Goal: Information Seeking & Learning: Understand process/instructions

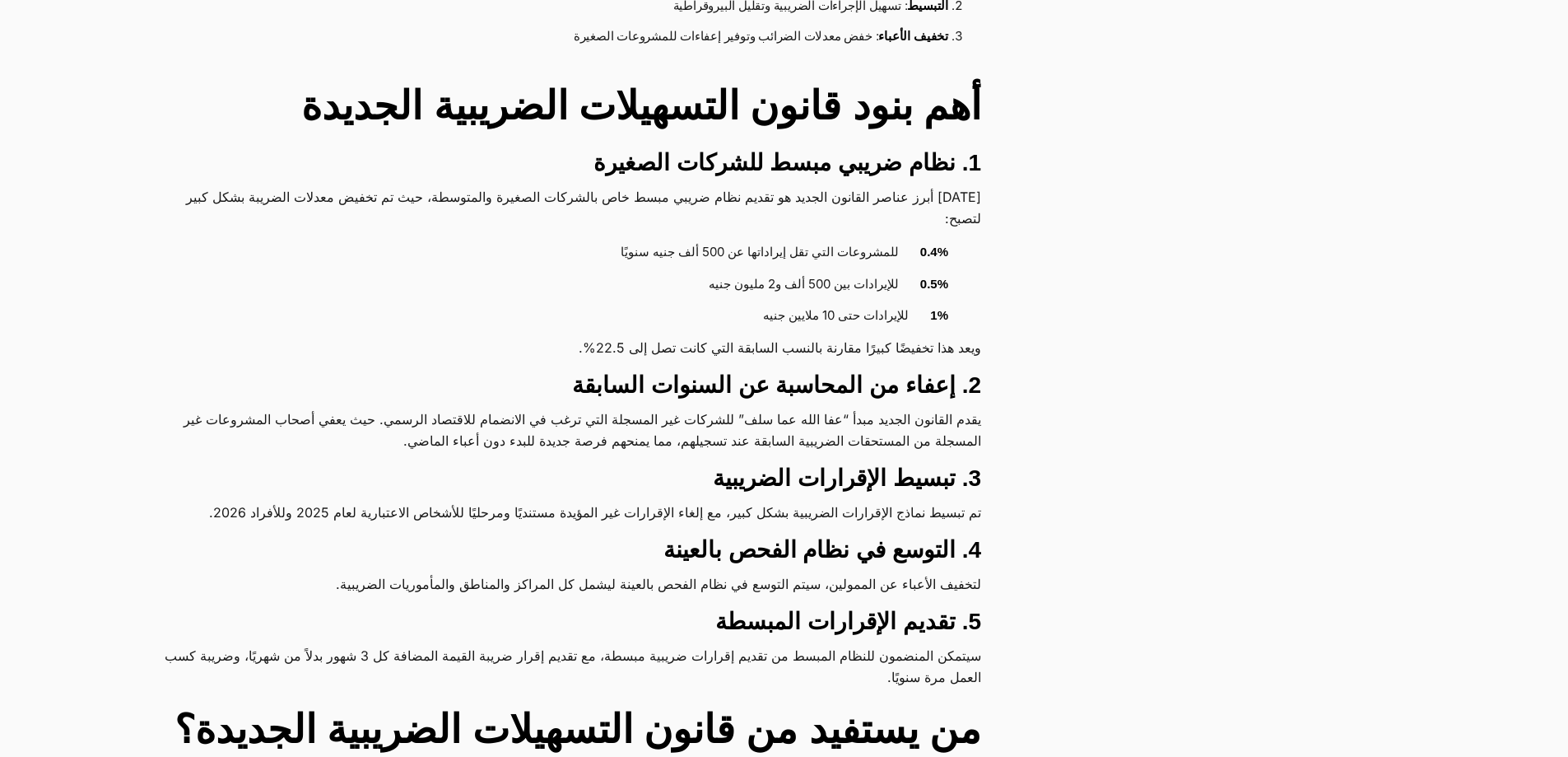
scroll to position [1153, 0]
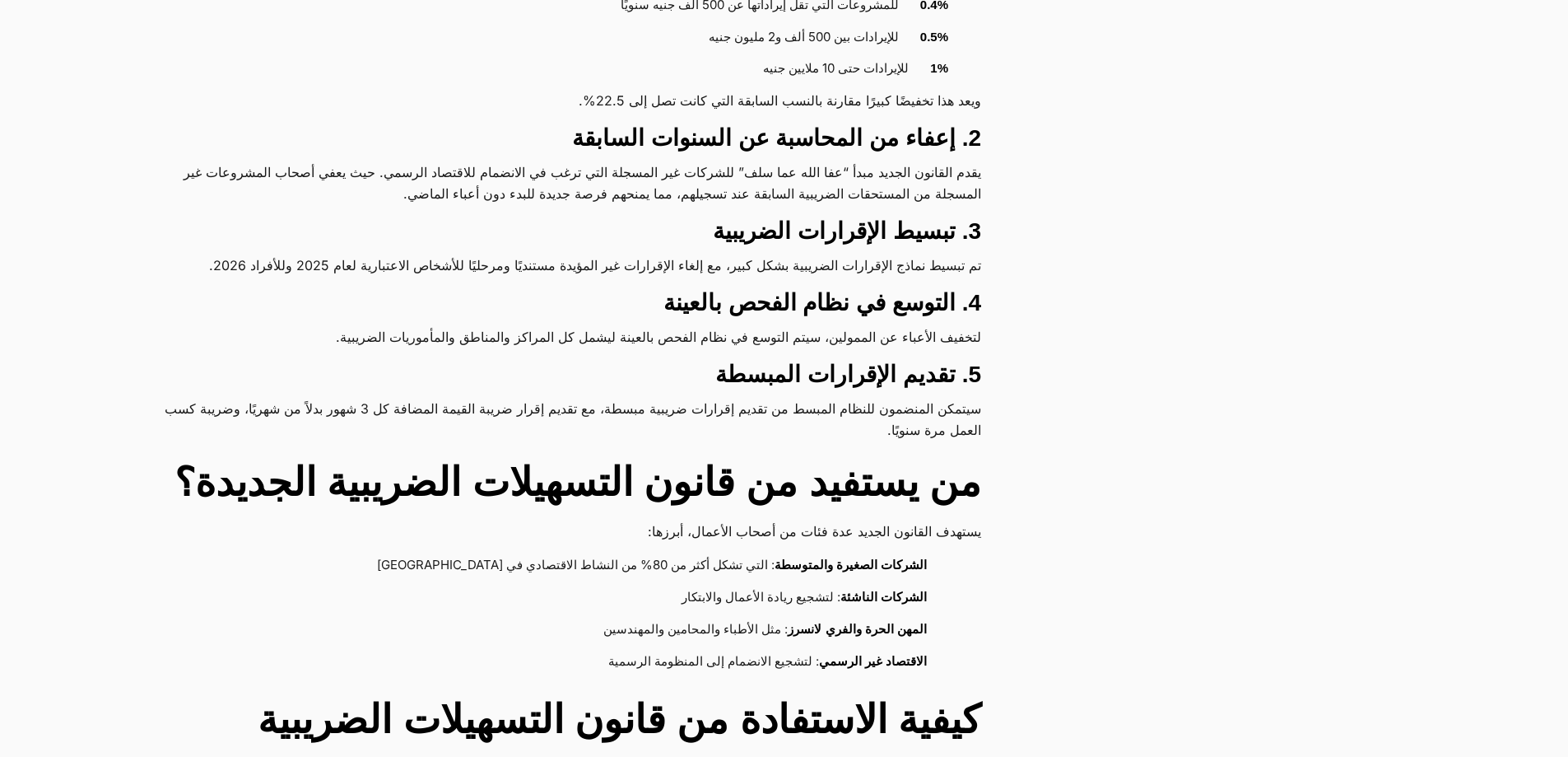
click at [784, 306] on h3 "4. التوسع في نظام الفحص بالعينة" at bounding box center [571, 302] width 820 height 29
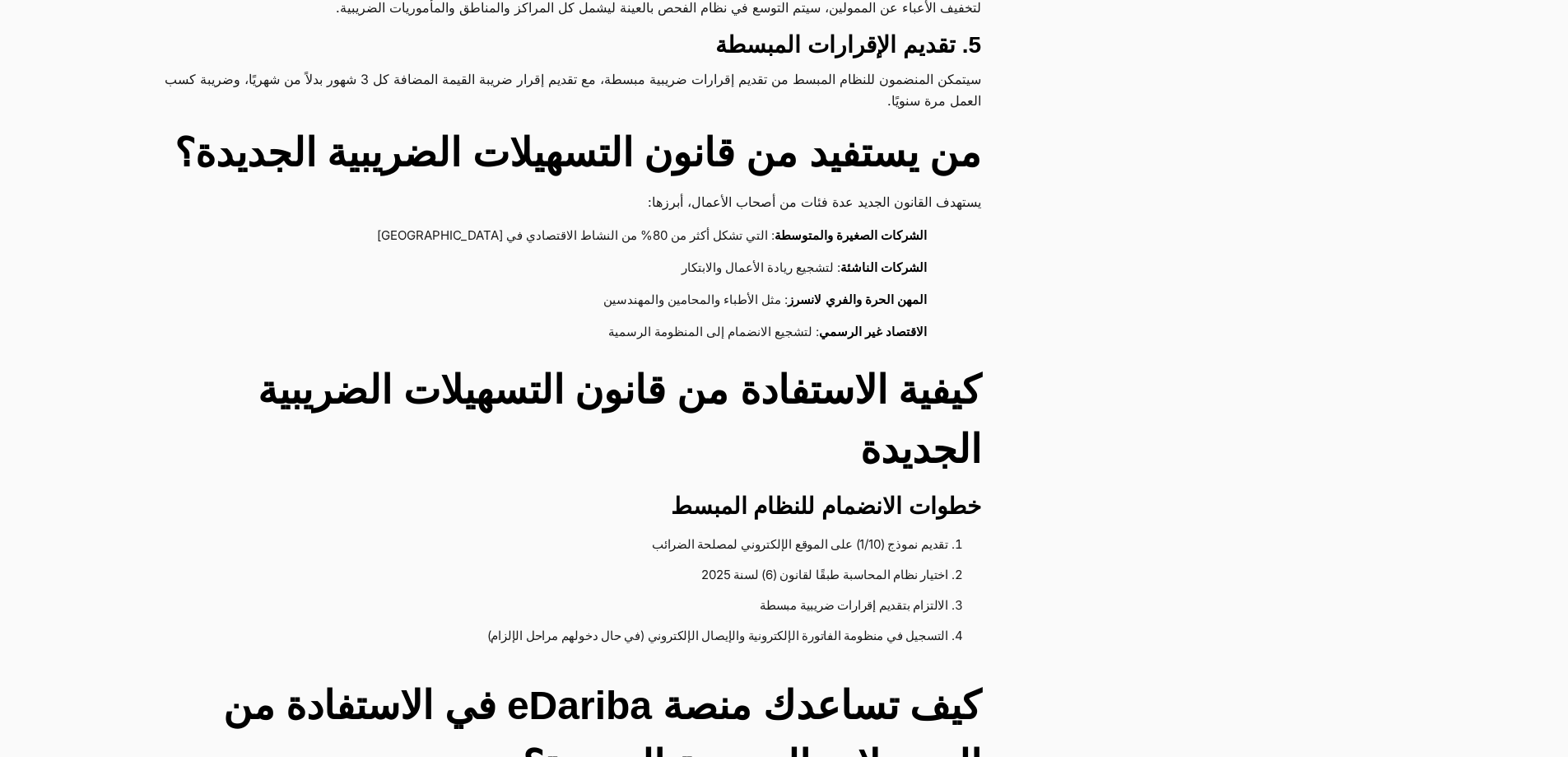
click at [879, 298] on strong "المهن الحرة والفري لانسرز" at bounding box center [857, 299] width 139 height 14
click at [1095, 324] on div "أقسام المقالات دليل المستخدم أمن بياناتك إقرار القيمة المضافة الإيصال الإلكترون…" at bounding box center [789, 653] width 1578 height 4048
click at [829, 328] on strong "الاقتصاد غير الرسمي" at bounding box center [873, 332] width 108 height 14
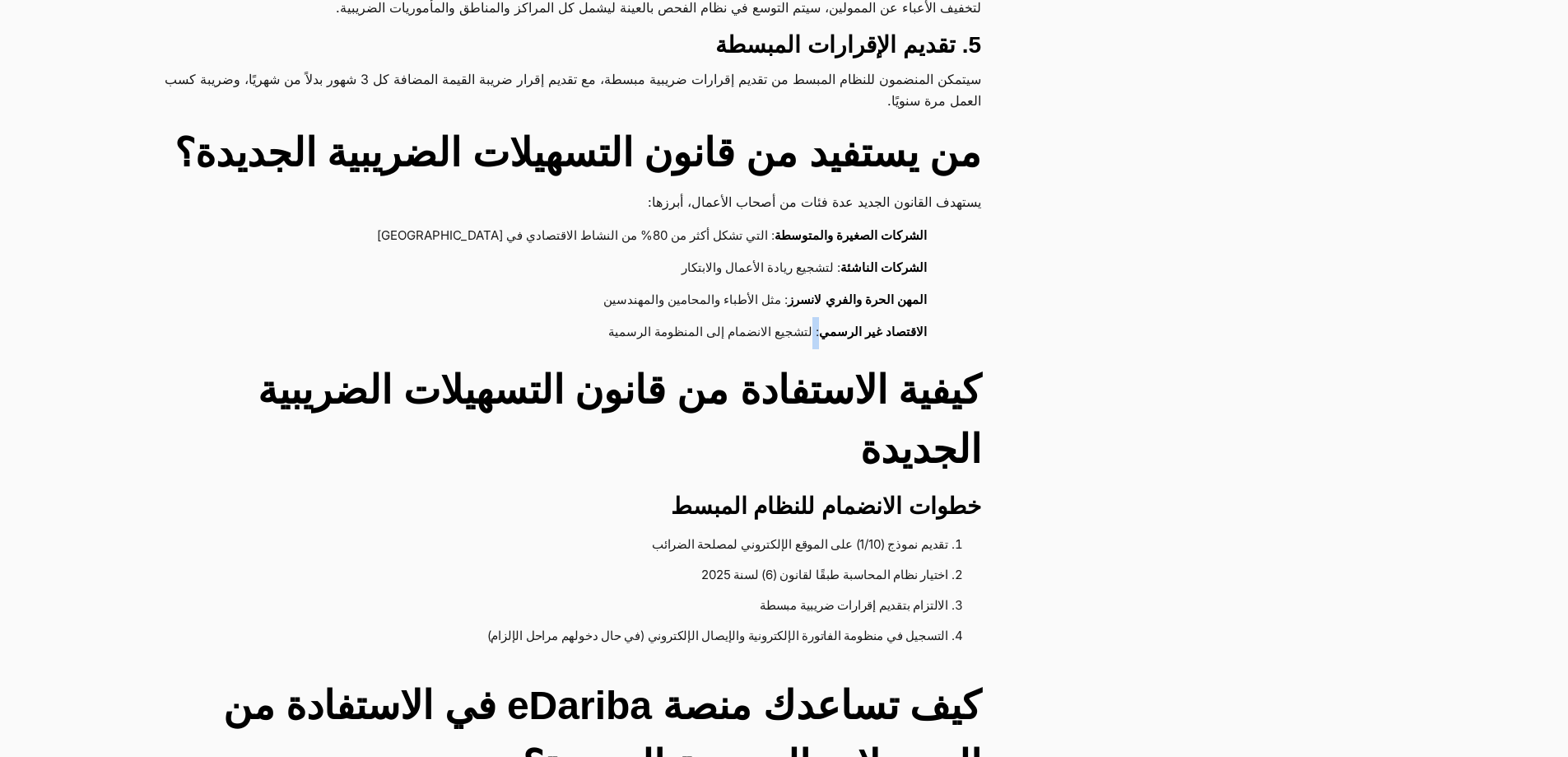
click at [829, 328] on strong "الاقتصاد غير الرسمي" at bounding box center [873, 332] width 108 height 14
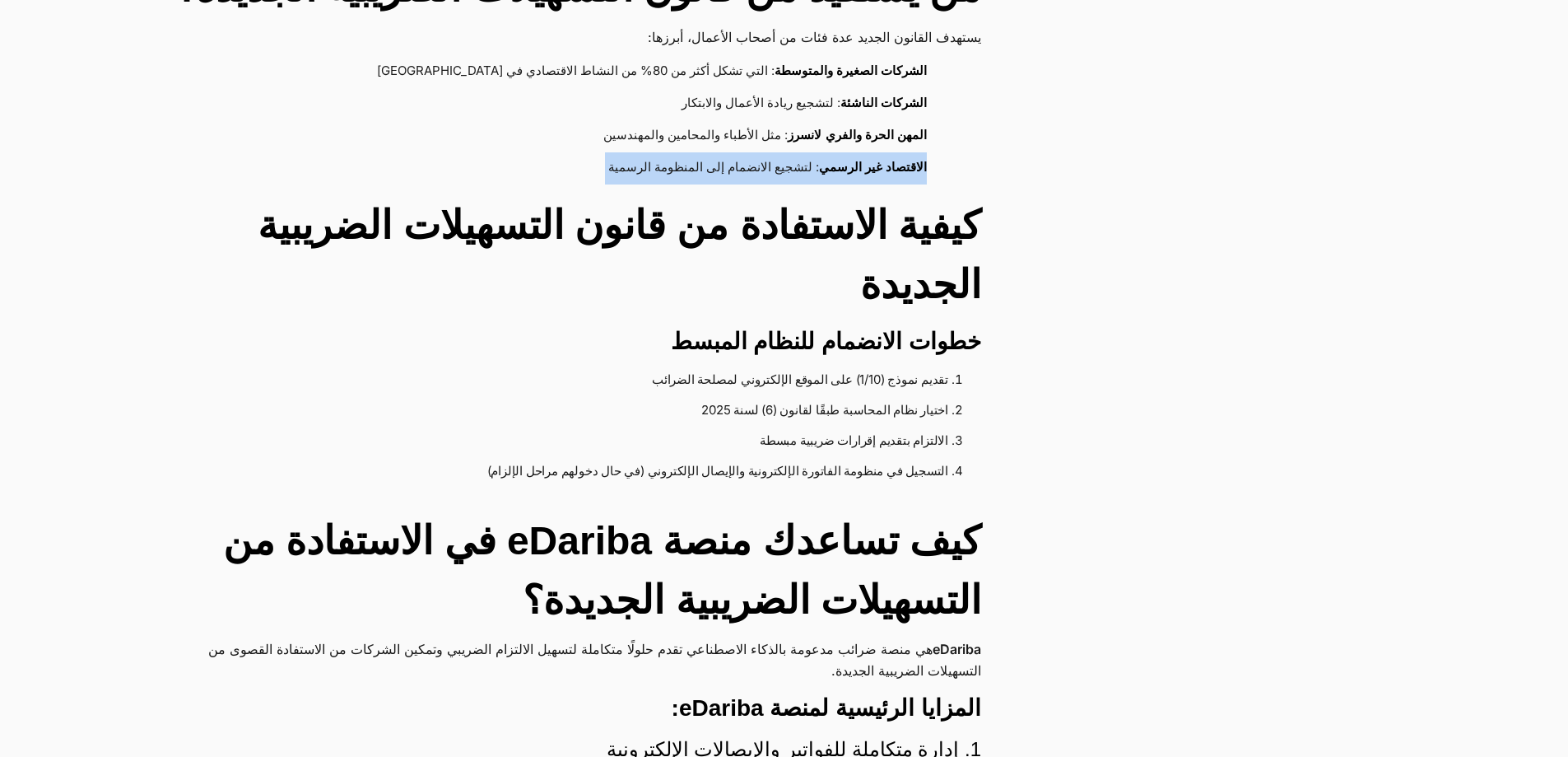
scroll to position [1730, 0]
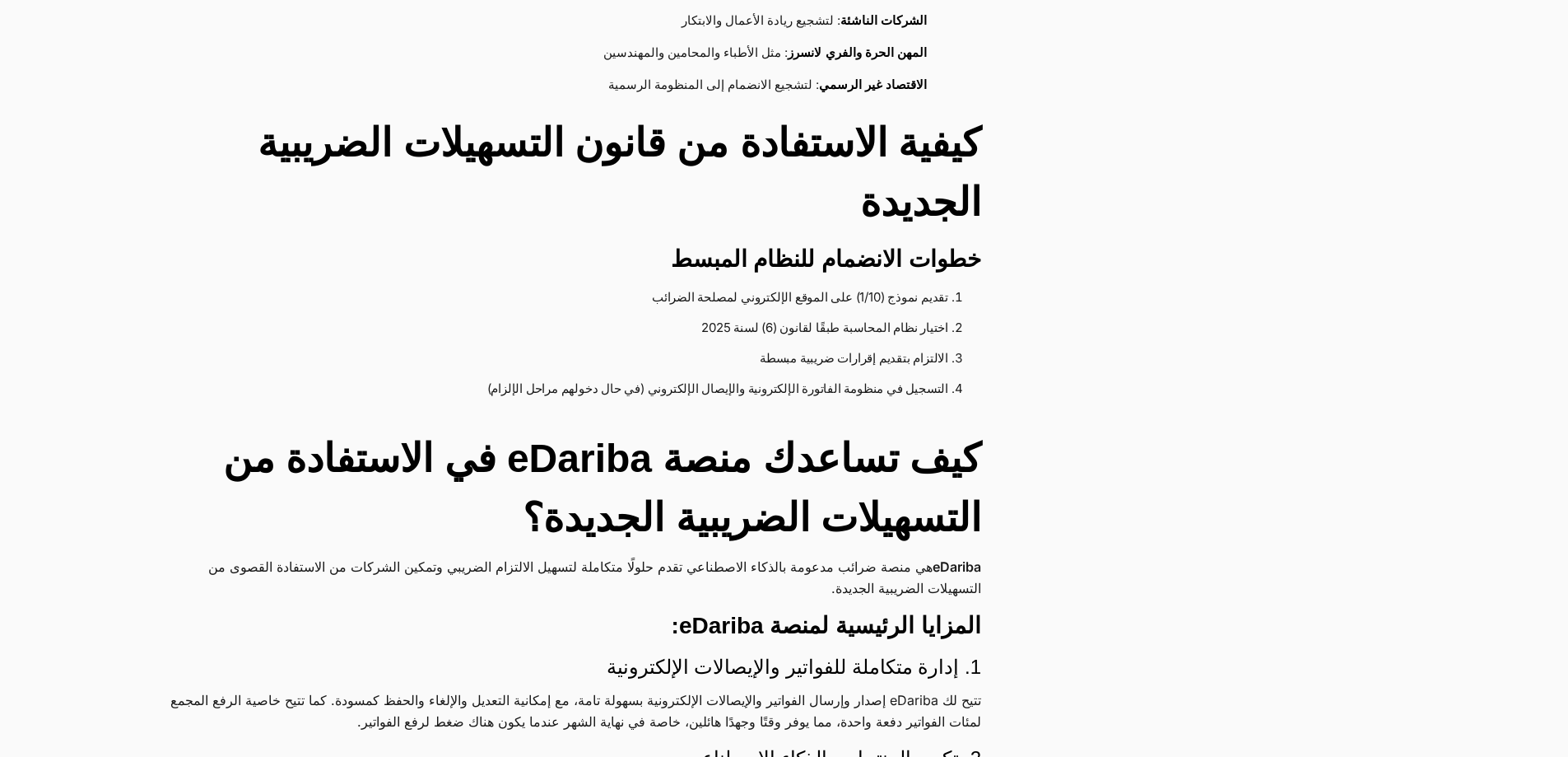
click at [956, 142] on h2 "كيفية الاستفادة من قانون التسهيلات الضريبية الجديدة" at bounding box center [571, 172] width 820 height 118
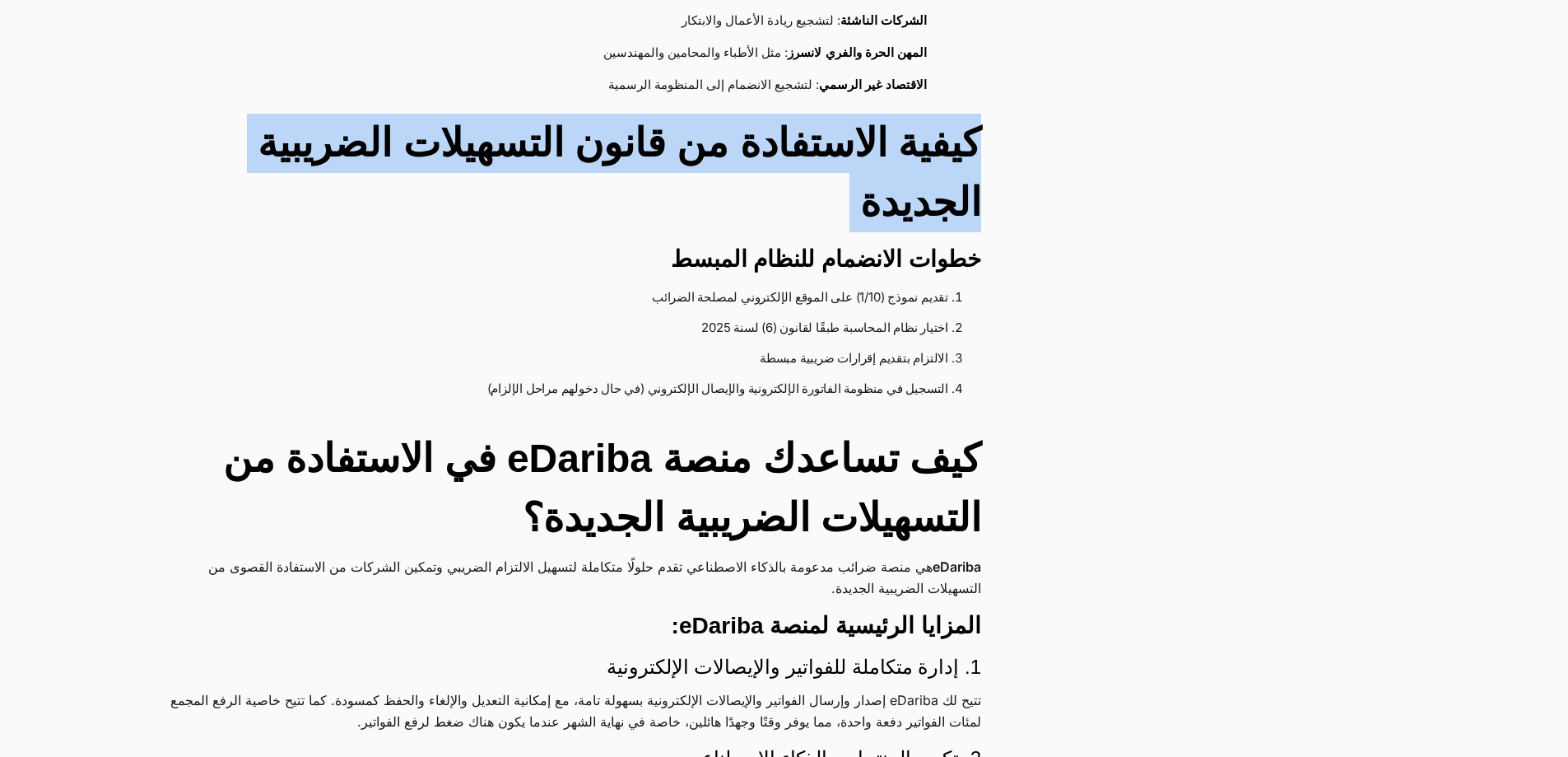
click at [956, 142] on h2 "كيفية الاستفادة من قانون التسهيلات الضريبية الجديدة" at bounding box center [571, 172] width 820 height 118
click at [819, 160] on h2 "كيفية الاستفادة من قانون التسهيلات الضريبية الجديدة" at bounding box center [571, 172] width 820 height 118
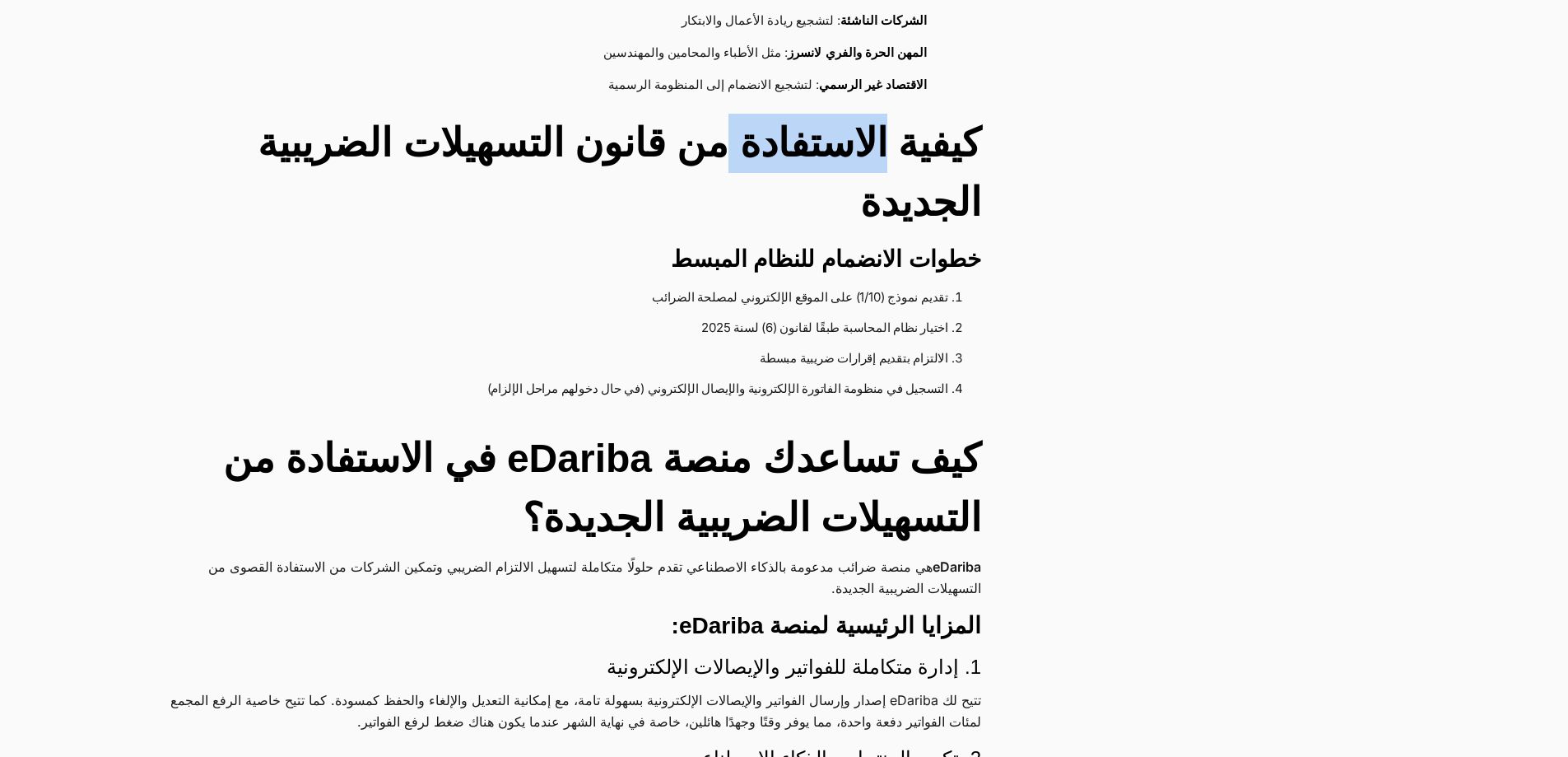
click at [819, 160] on h2 "كيفية الاستفادة من قانون التسهيلات الضريبية الجديدة" at bounding box center [571, 172] width 820 height 118
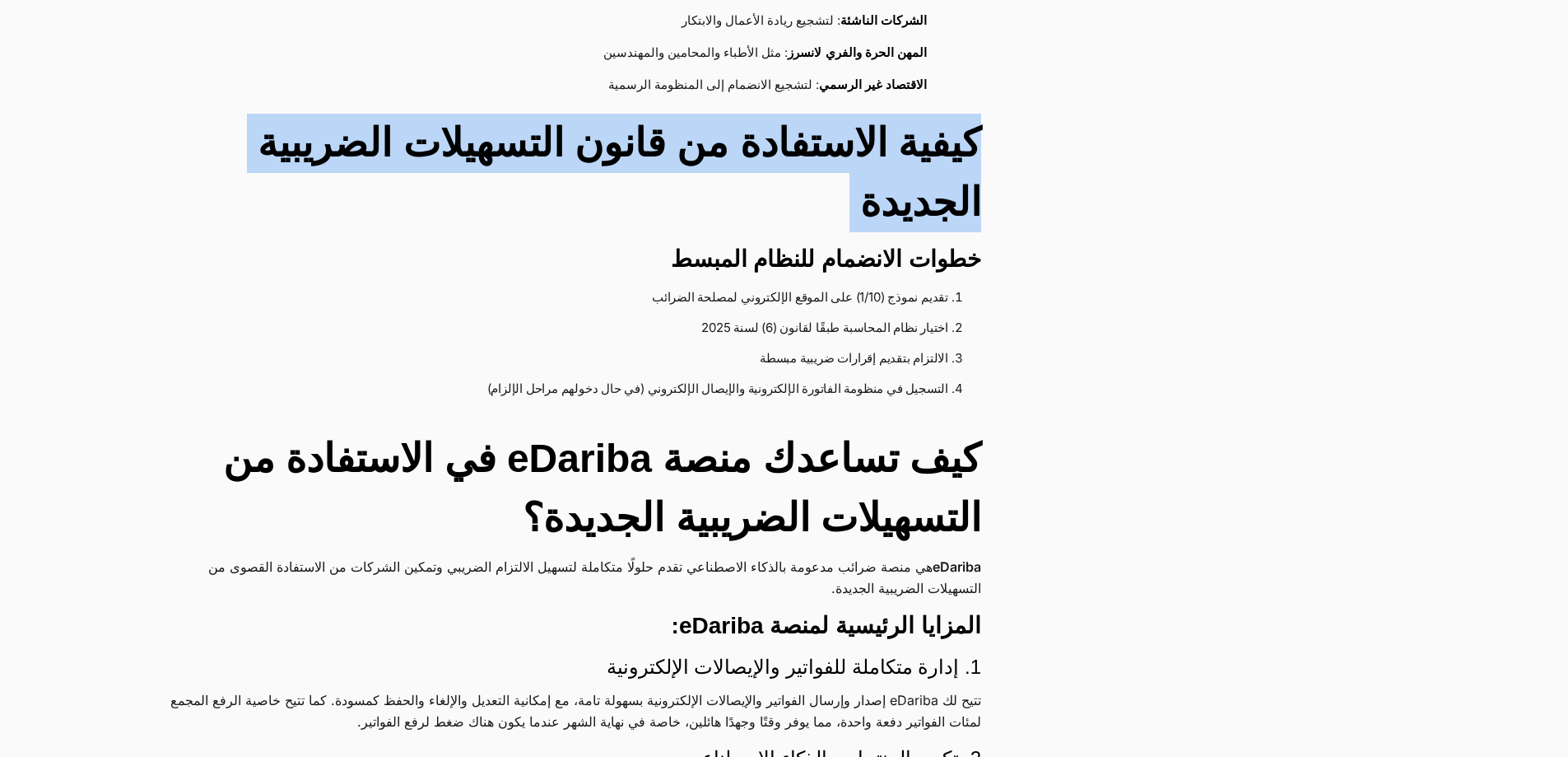
click at [819, 160] on h2 "كيفية الاستفادة من قانون التسهيلات الضريبية الجديدة" at bounding box center [571, 172] width 820 height 118
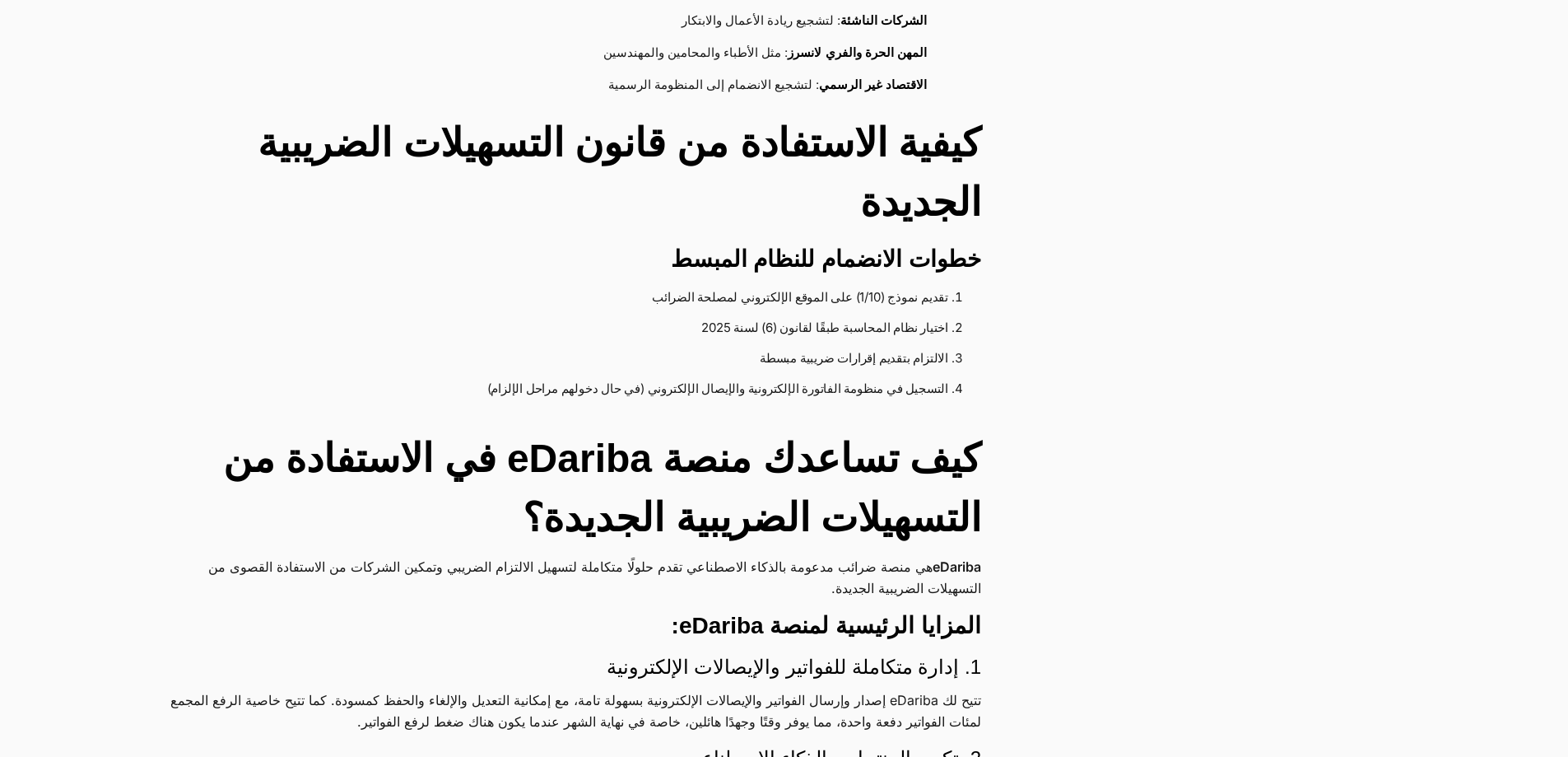
click at [833, 329] on li "اختيار نظام المحاسبة طبقًا لقانون (6) لسنة 2025" at bounding box center [570, 328] width 757 height 30
click at [900, 358] on li "الالتزام بتقديم إقرارات ضريبية مبسطة" at bounding box center [570, 359] width 757 height 30
click at [813, 350] on li "الالتزام بتقديم إقرارات ضريبية مبسطة" at bounding box center [570, 359] width 757 height 30
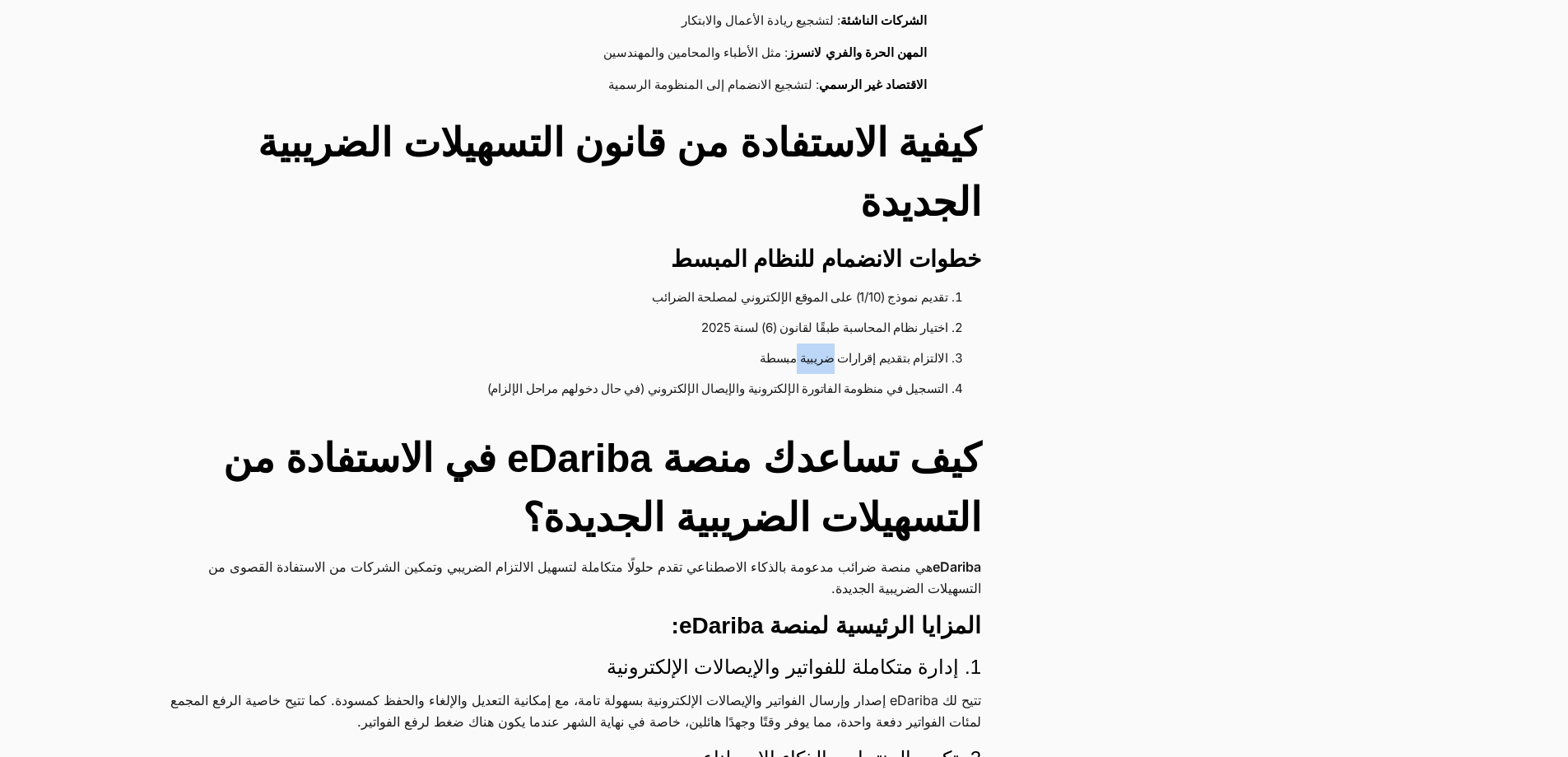
click at [813, 350] on li "الالتزام بتقديم إقرارات ضريبية مبسطة" at bounding box center [570, 359] width 757 height 30
click at [753, 392] on li "التسجيل في منظومة الفاتورة الإلكترونية والإيصال الإلكتروني (في حال دخولهم مراحل…" at bounding box center [570, 389] width 757 height 30
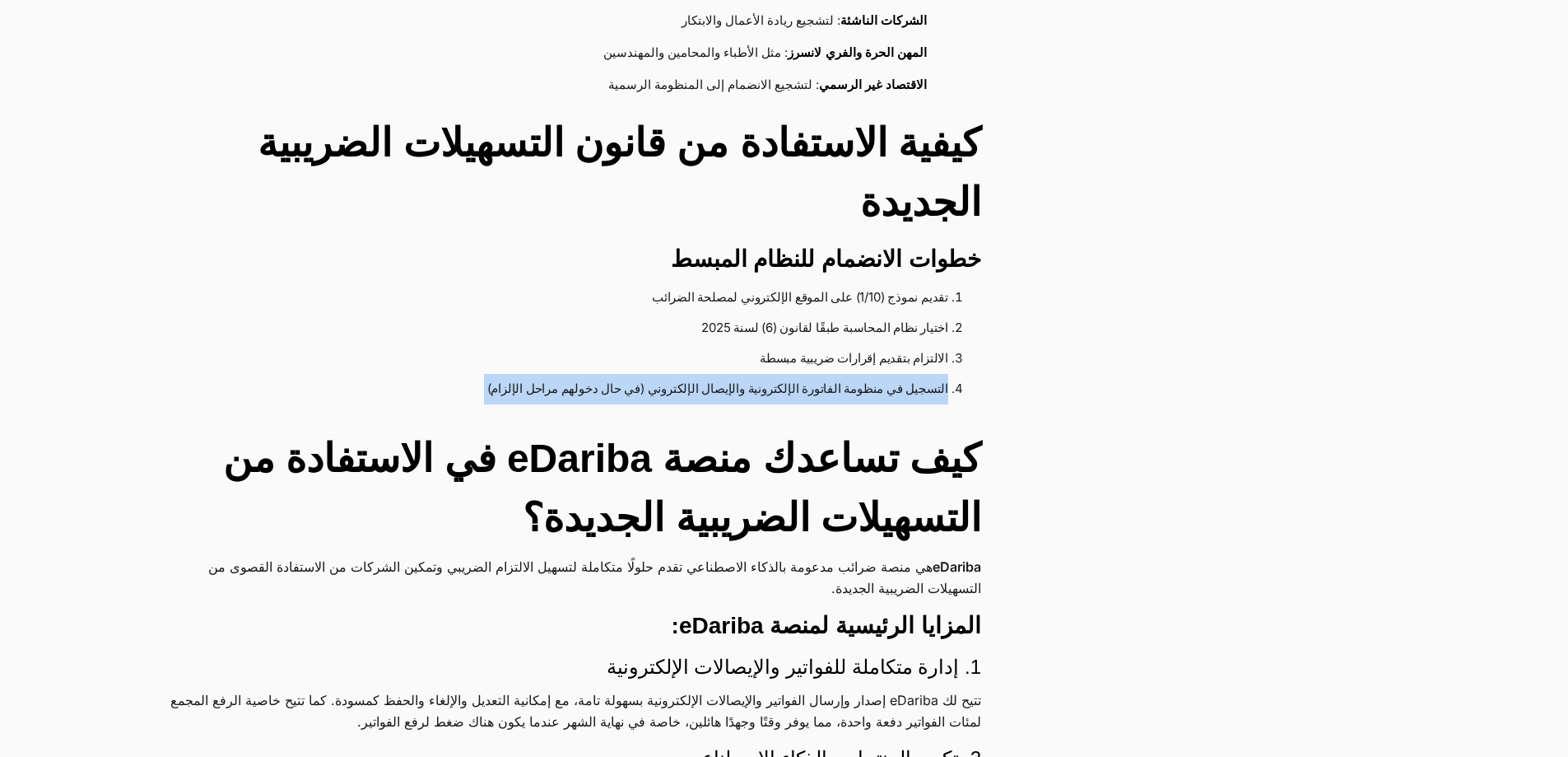
click at [753, 392] on li "التسجيل في منظومة الفاتورة الإلكترونية والإيصال الإلكتروني (في حال دخولهم مراحل…" at bounding box center [570, 389] width 757 height 30
click at [698, 388] on li "التسجيل في منظومة الفاتورة الإلكترونية والإيصال الإلكتروني (في حال دخولهم مراحل…" at bounding box center [570, 389] width 757 height 30
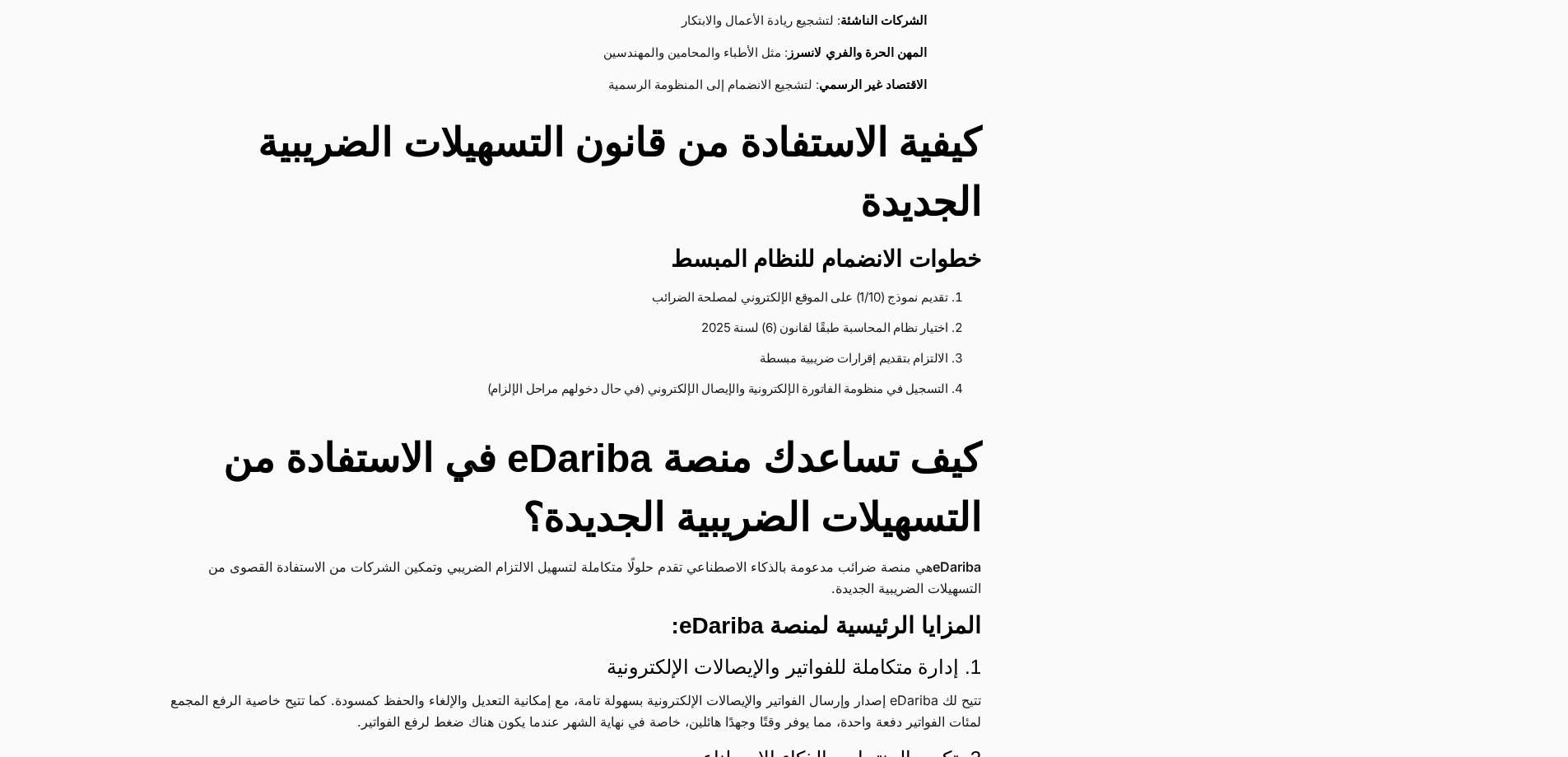
click at [747, 389] on li "التسجيل في منظومة الفاتورة الإلكترونية والإيصال الإلكتروني (في حال دخولهم مراحل…" at bounding box center [570, 389] width 757 height 30
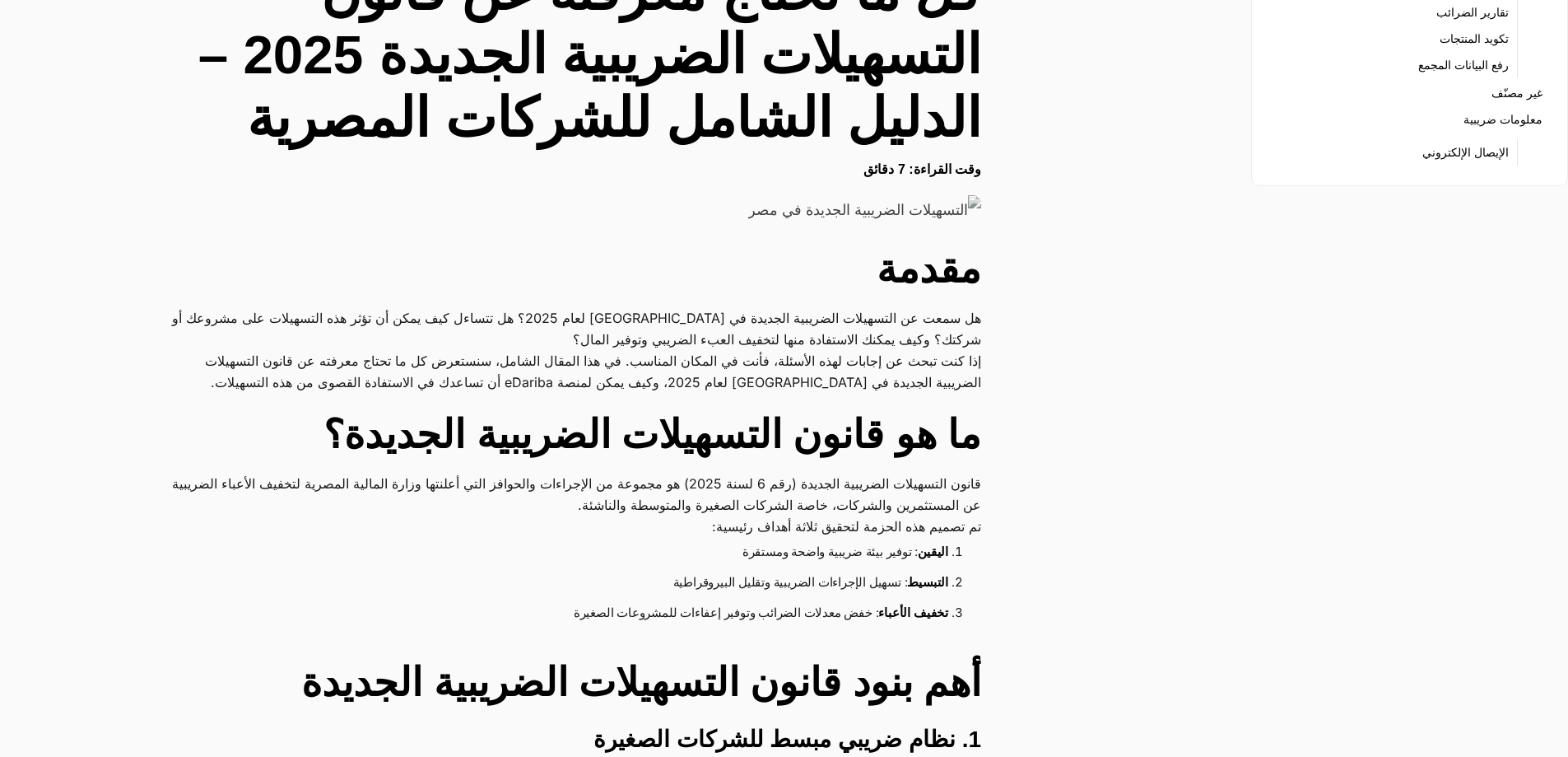
scroll to position [0, 0]
